Goal: Task Accomplishment & Management: Complete application form

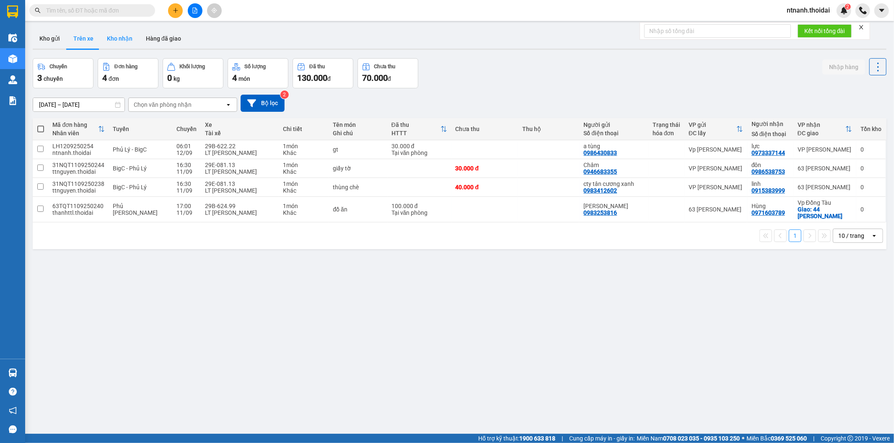
click at [121, 31] on button "Kho nhận" at bounding box center [119, 38] width 39 height 20
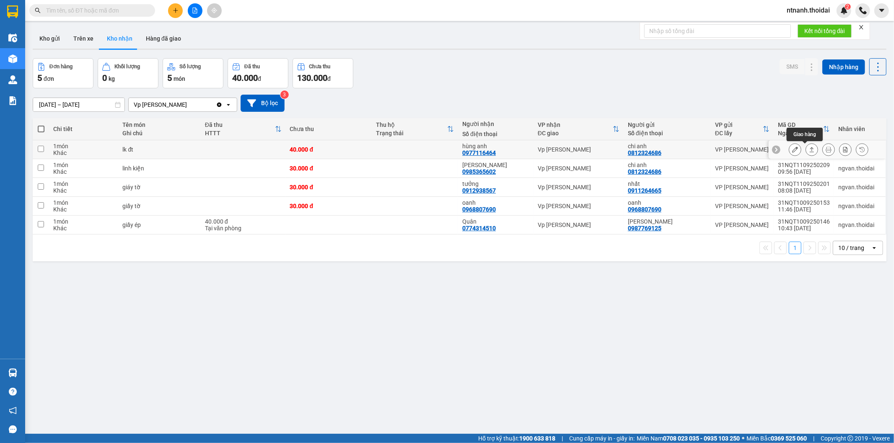
click at [809, 150] on button at bounding box center [812, 149] width 12 height 15
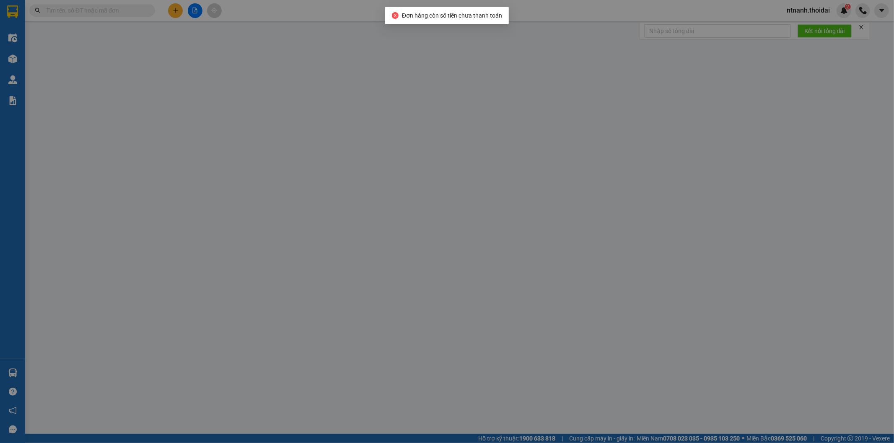
type input "0812324686"
type input "chi anh"
type input "0977116464"
type input "hùng anh"
type input "40.000"
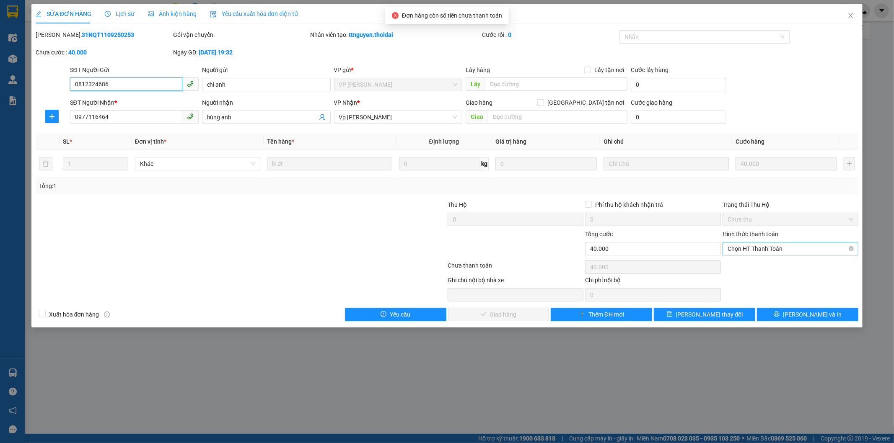
click at [769, 246] on span "Chọn HT Thanh Toán" at bounding box center [791, 249] width 126 height 13
click at [770, 267] on div "Tại văn phòng" at bounding box center [791, 265] width 126 height 9
type input "0"
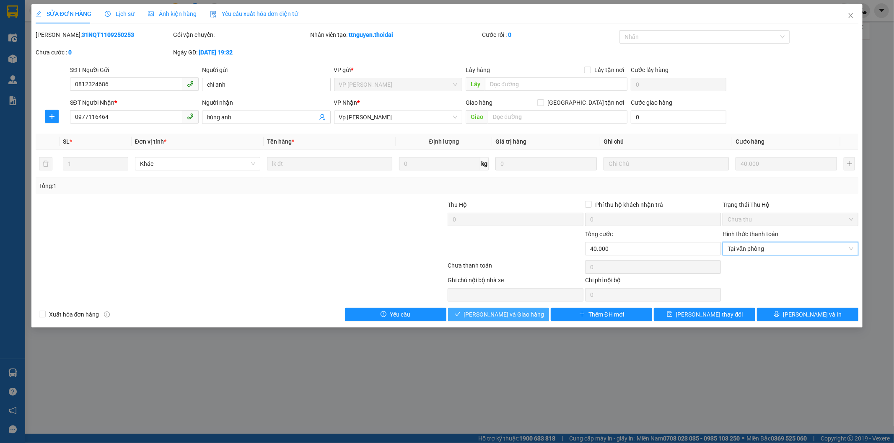
click at [517, 313] on span "[PERSON_NAME] và Giao hàng" at bounding box center [504, 314] width 80 height 9
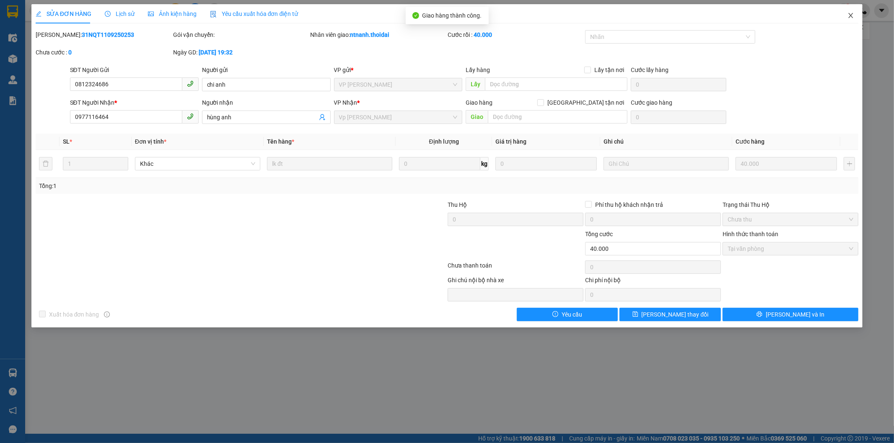
click at [848, 16] on icon "close" at bounding box center [850, 15] width 7 height 7
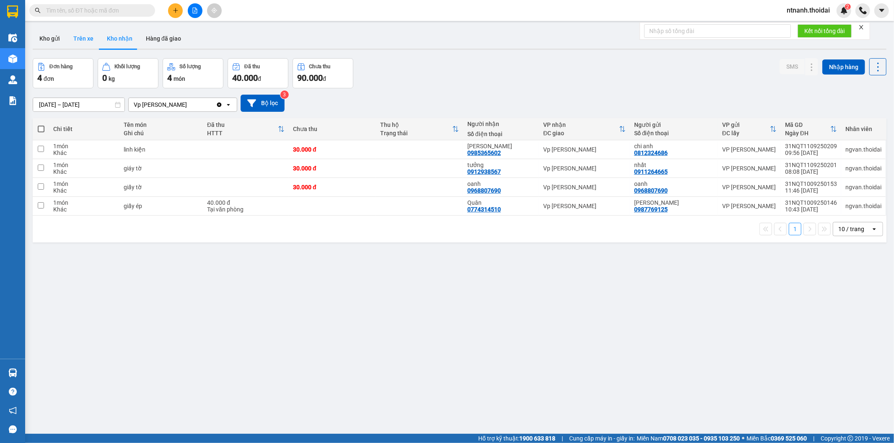
click at [84, 41] on button "Trên xe" at bounding box center [84, 38] width 34 height 20
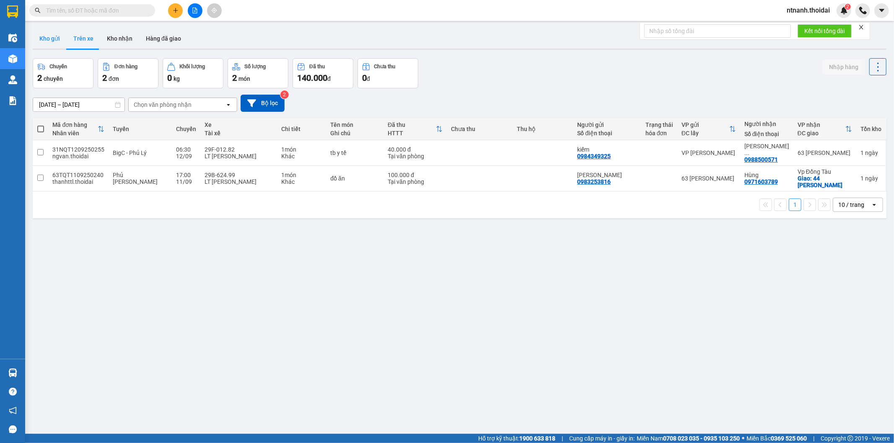
click at [46, 40] on button "Kho gửi" at bounding box center [50, 38] width 34 height 20
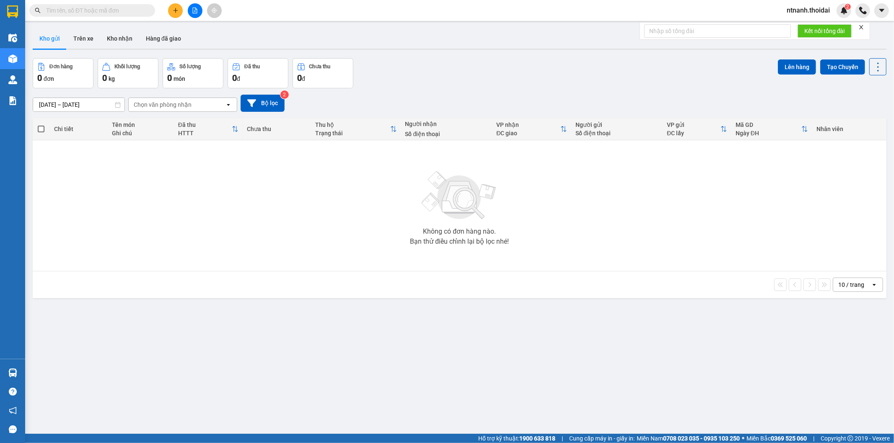
click at [50, 36] on button "Kho gửi" at bounding box center [50, 38] width 34 height 20
